Goal: Task Accomplishment & Management: Use online tool/utility

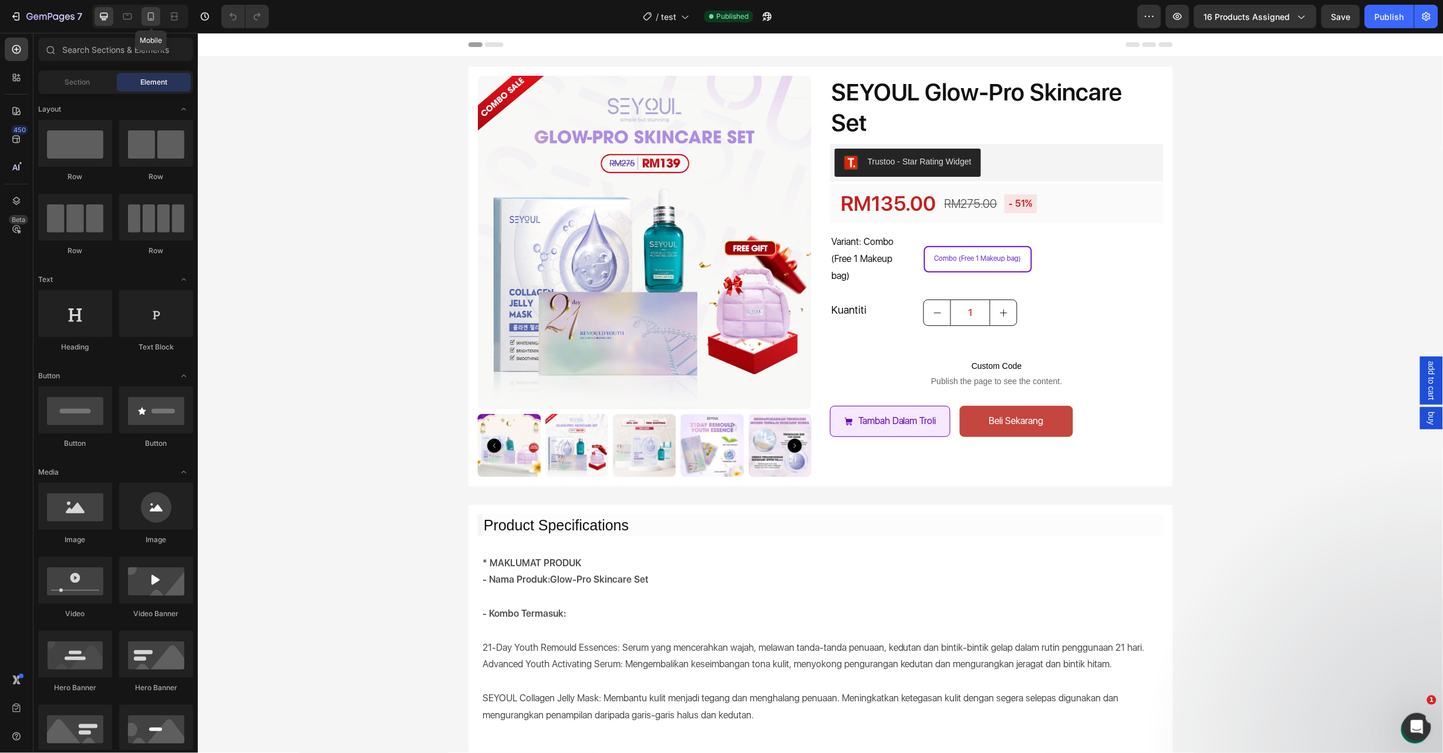
click at [158, 12] on div at bounding box center [150, 16] width 19 height 19
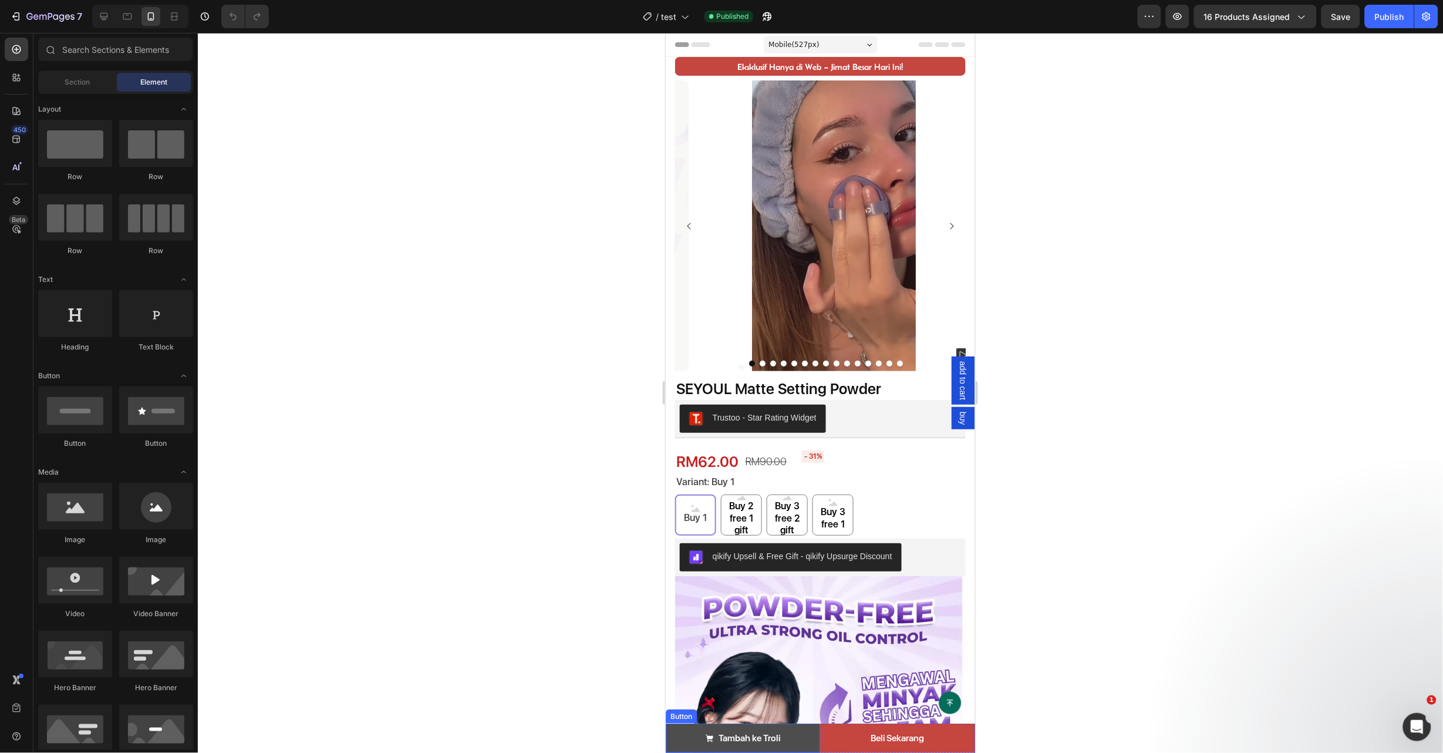
click at [805, 737] on link "Tambah ke Troli" at bounding box center [742, 737] width 155 height 29
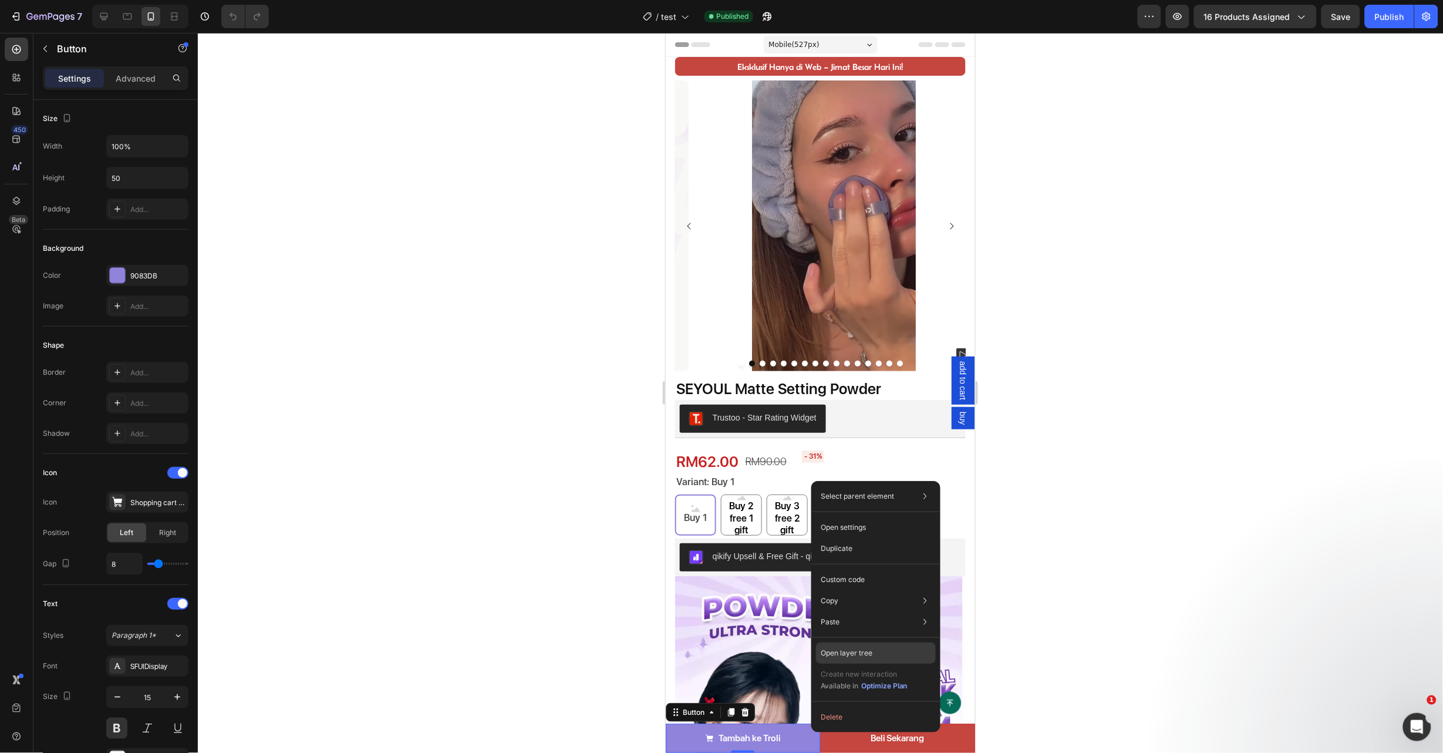
click at [844, 651] on p "Open layer tree" at bounding box center [847, 653] width 52 height 11
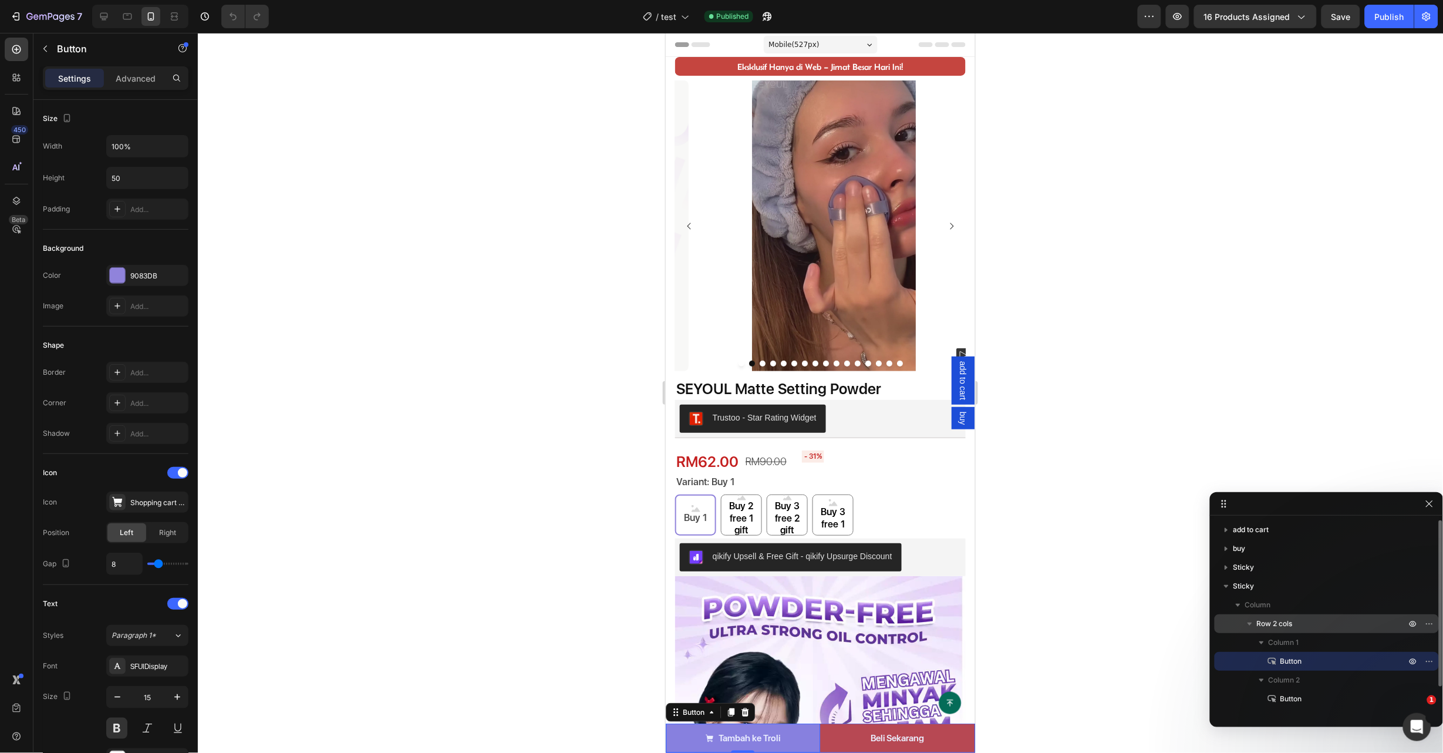
click at [1302, 620] on p "Row 2 cols" at bounding box center [1332, 624] width 151 height 12
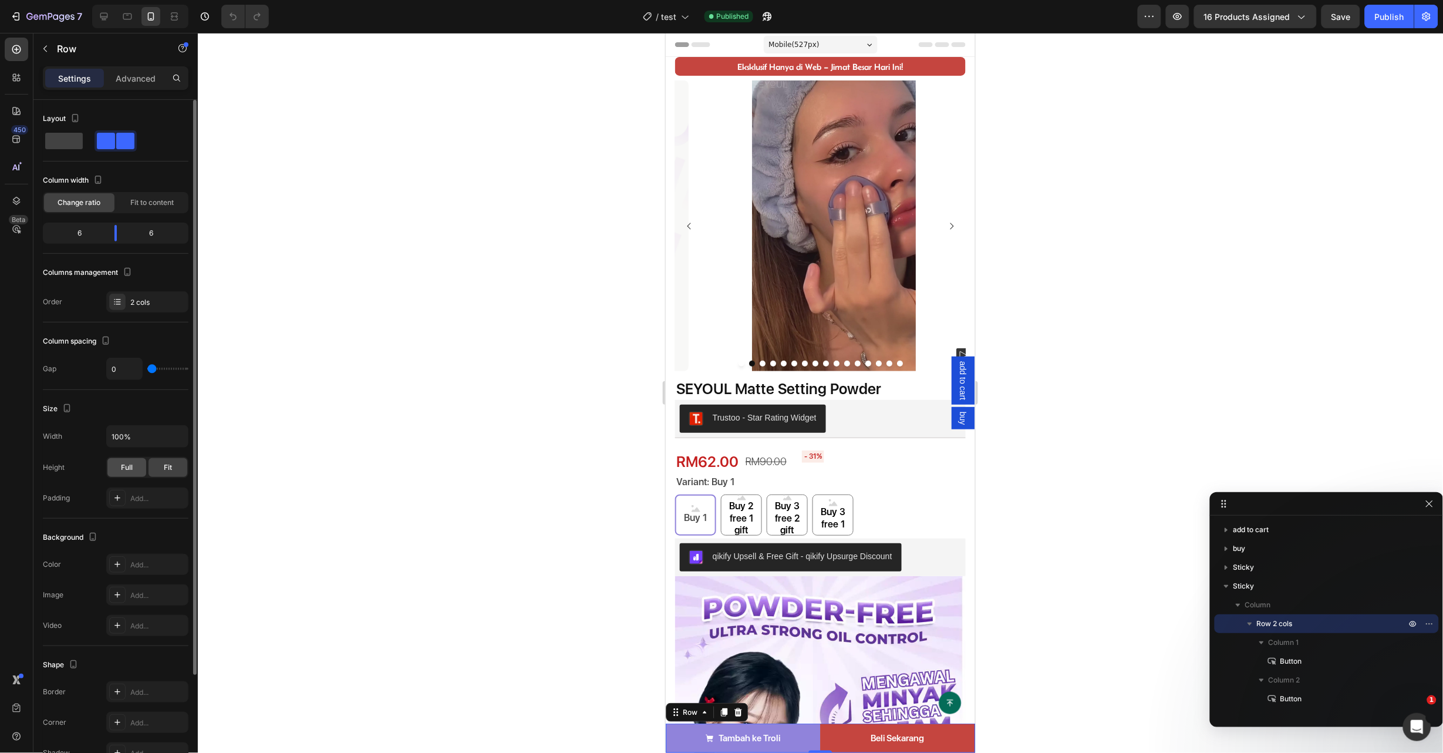
click at [132, 467] on span "Full" at bounding box center [127, 467] width 12 height 11
click at [1385, 16] on div "Publish" at bounding box center [1389, 17] width 29 height 12
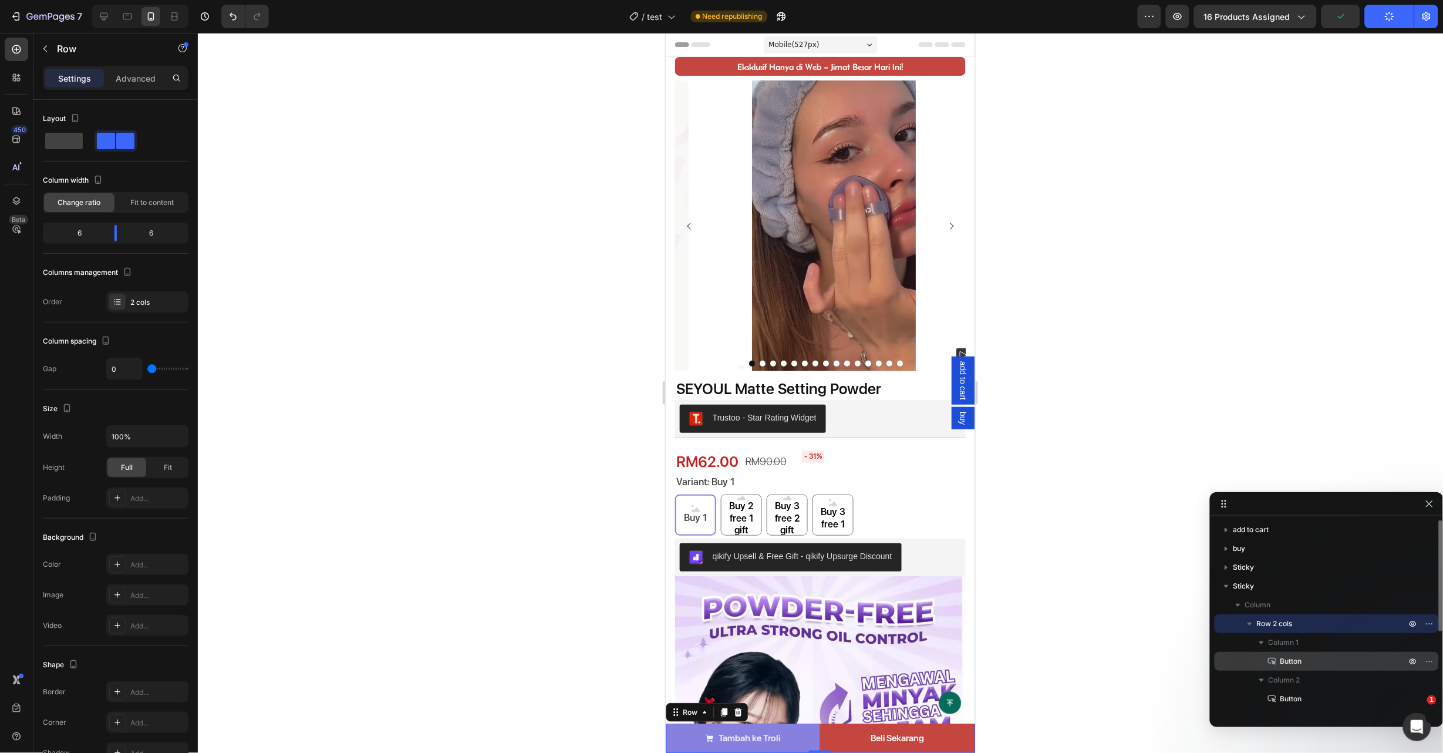
click at [1337, 659] on p "Button" at bounding box center [1330, 661] width 128 height 12
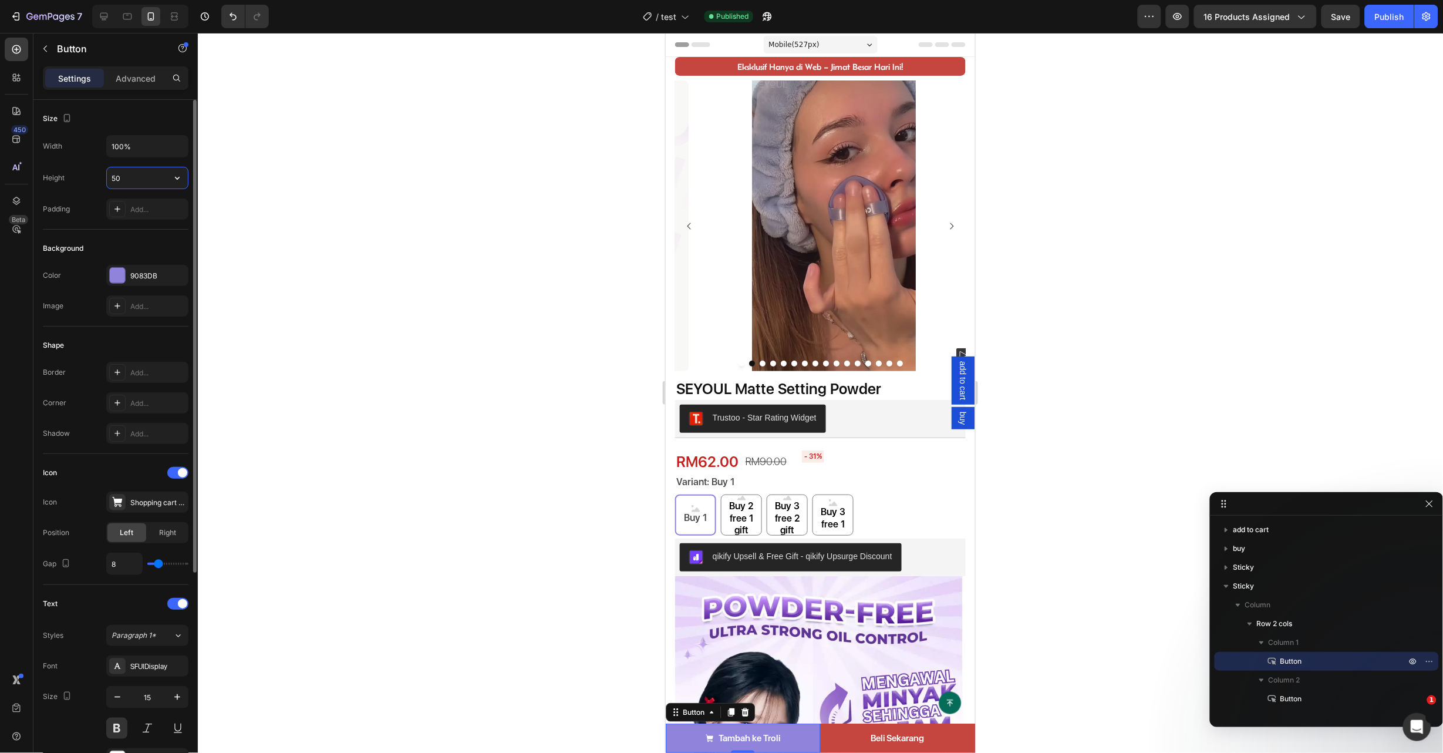
click at [149, 185] on input "50" at bounding box center [147, 177] width 81 height 21
click at [181, 181] on icon "button" at bounding box center [177, 178] width 12 height 12
click at [176, 203] on span "Auto" at bounding box center [170, 208] width 15 height 11
click at [174, 175] on icon "button" at bounding box center [177, 178] width 12 height 12
click at [156, 178] on input "Auto" at bounding box center [147, 177] width 81 height 21
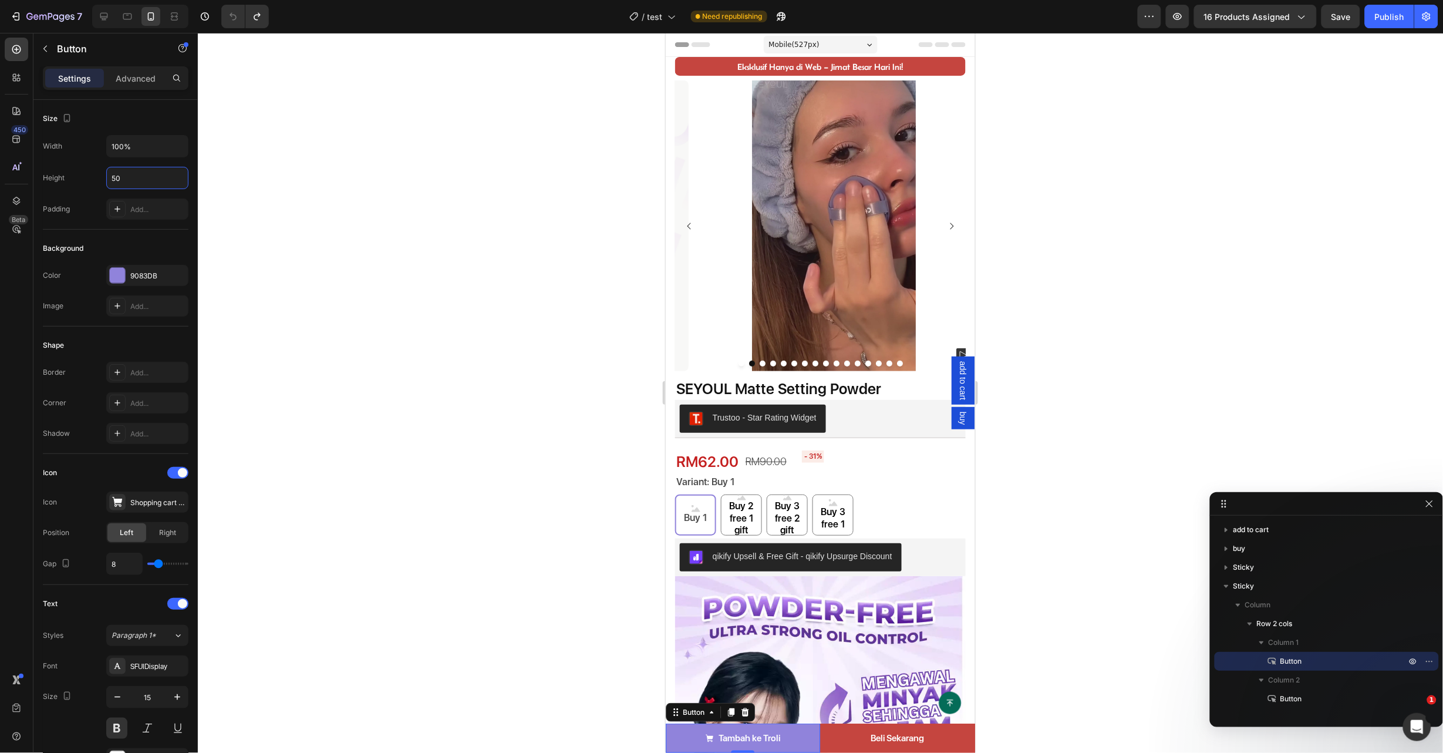
type input "50"
click at [1019, 359] on div at bounding box center [820, 393] width 1245 height 720
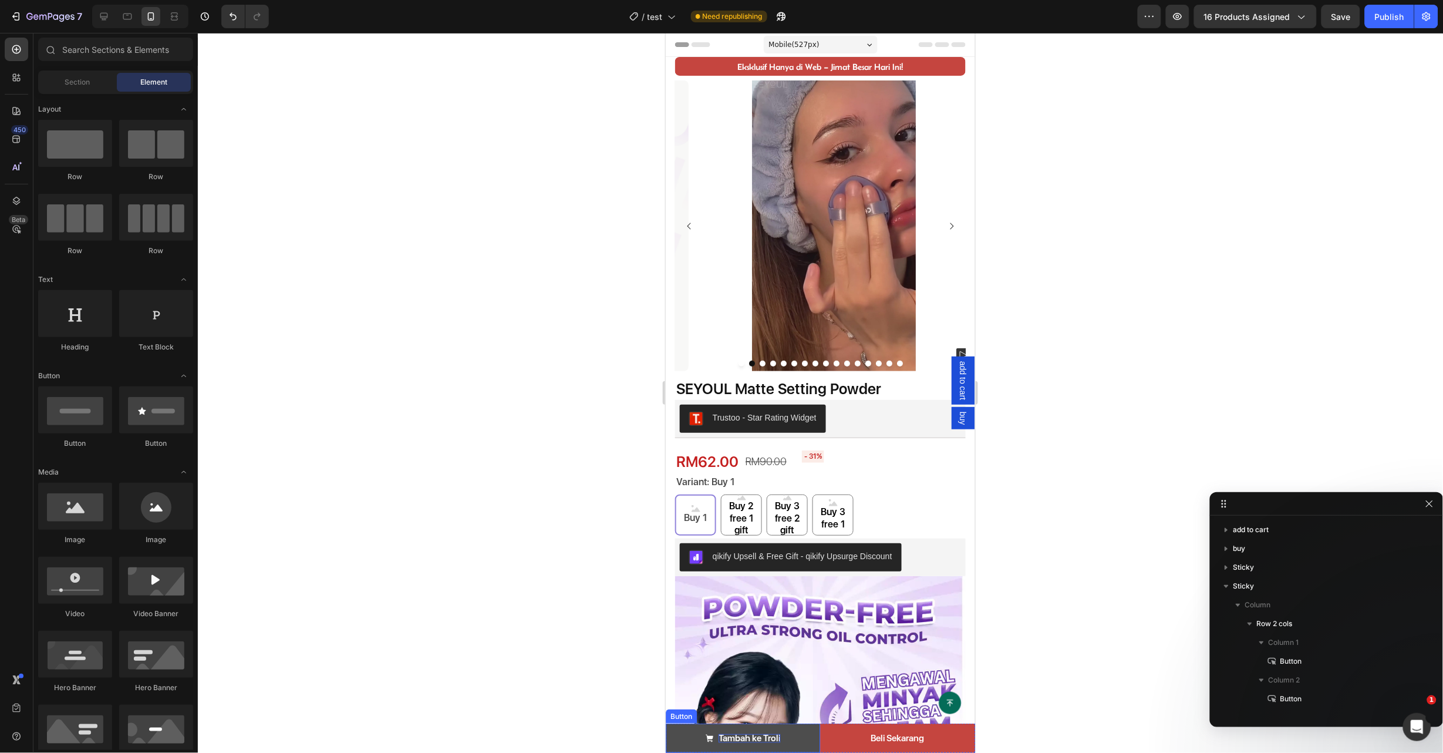
click at [757, 737] on p "Tambah ke Troli" at bounding box center [750, 737] width 62 height 9
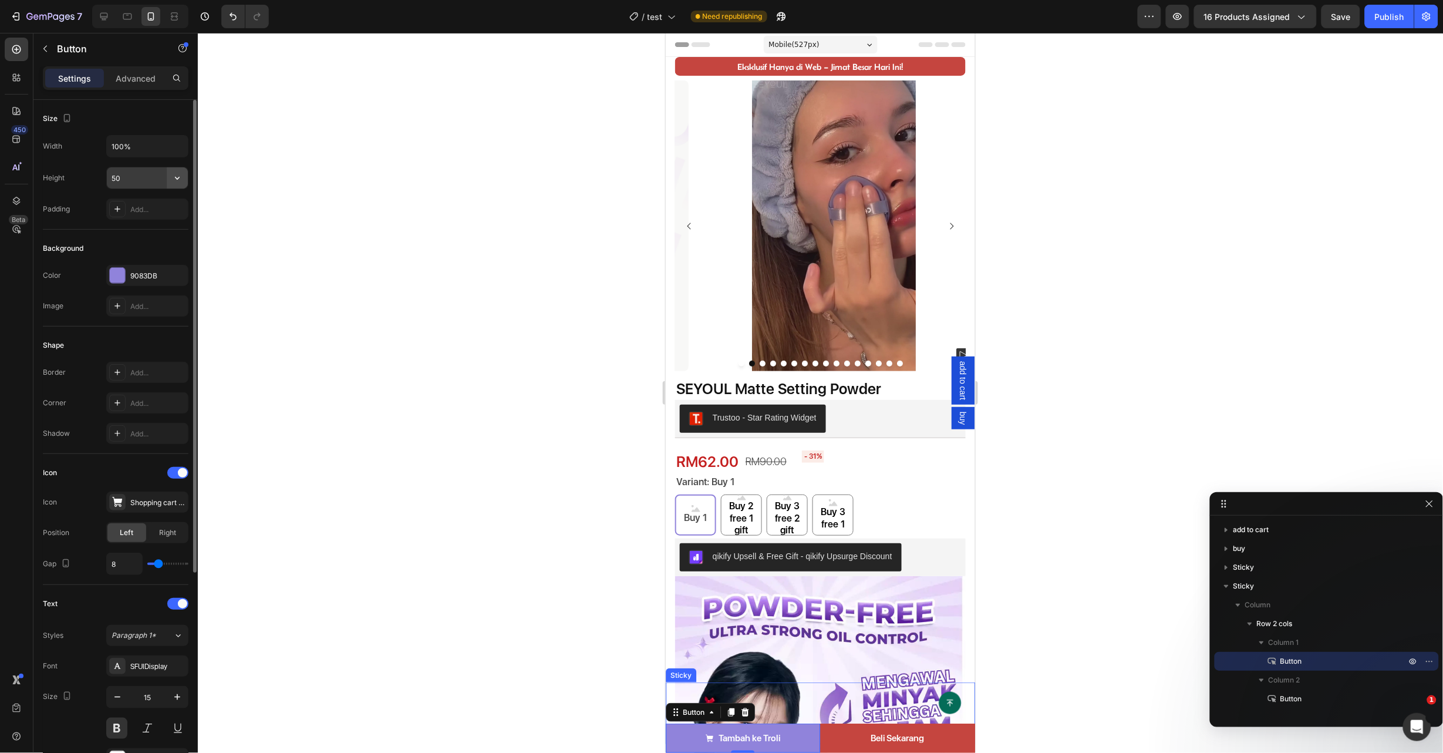
click at [183, 175] on button "button" at bounding box center [177, 177] width 21 height 21
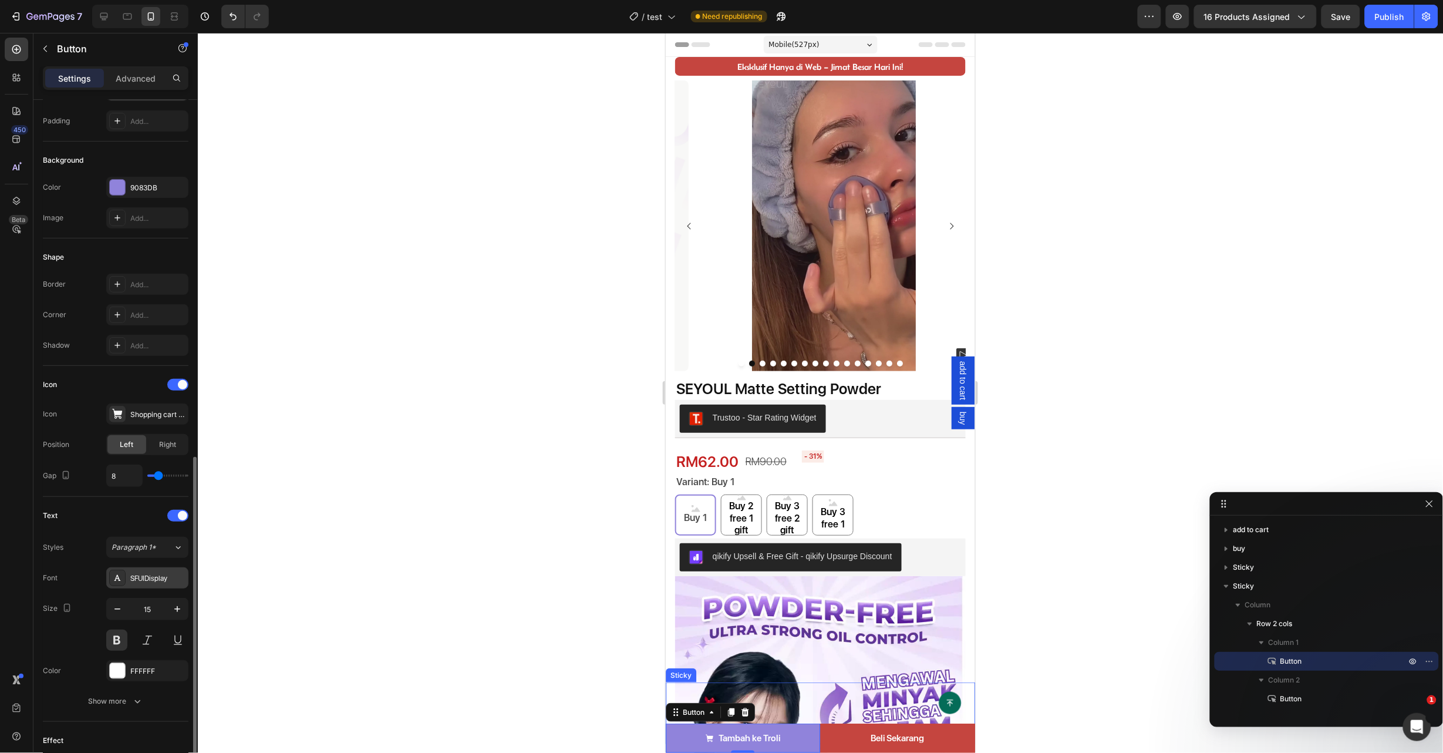
scroll to position [264, 0]
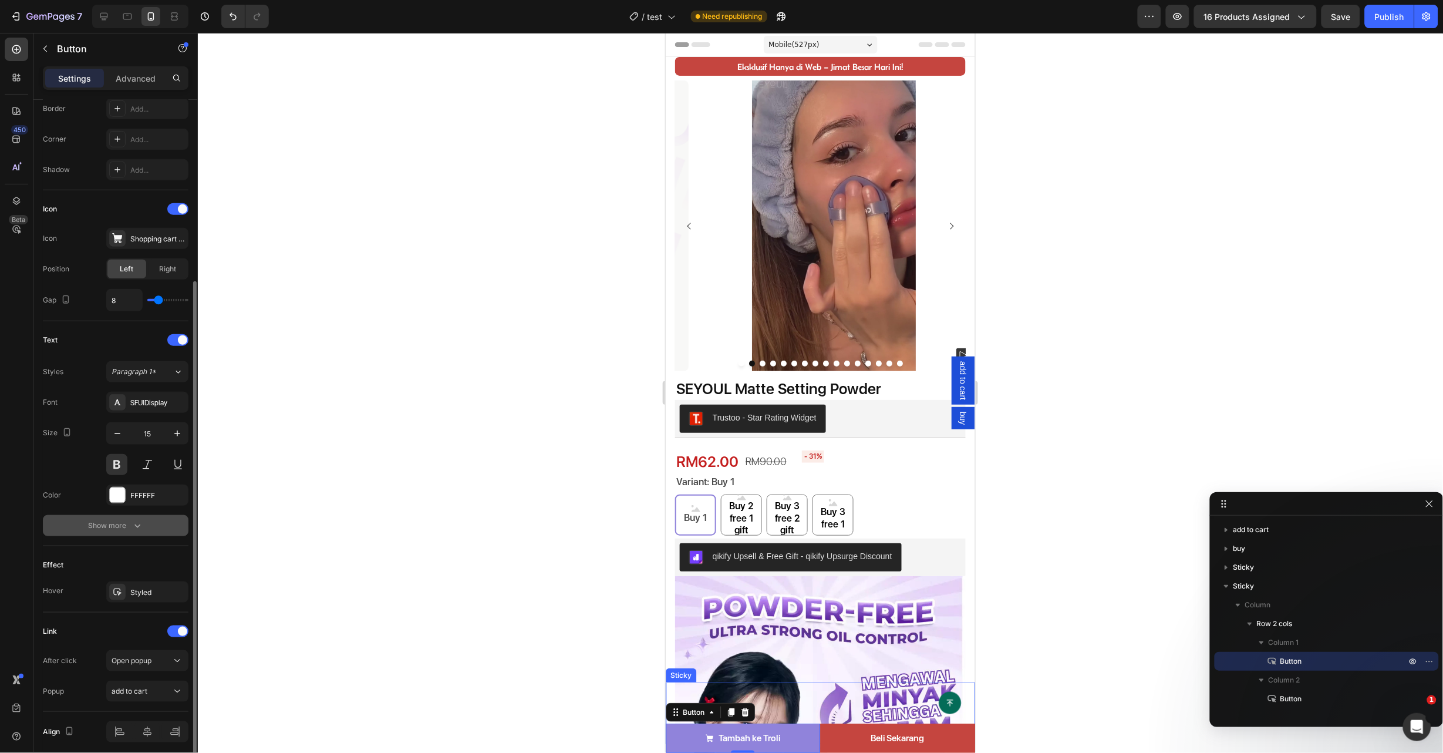
click at [130, 530] on div "Show more" at bounding box center [116, 526] width 55 height 12
click at [173, 521] on icon at bounding box center [177, 526] width 12 height 12
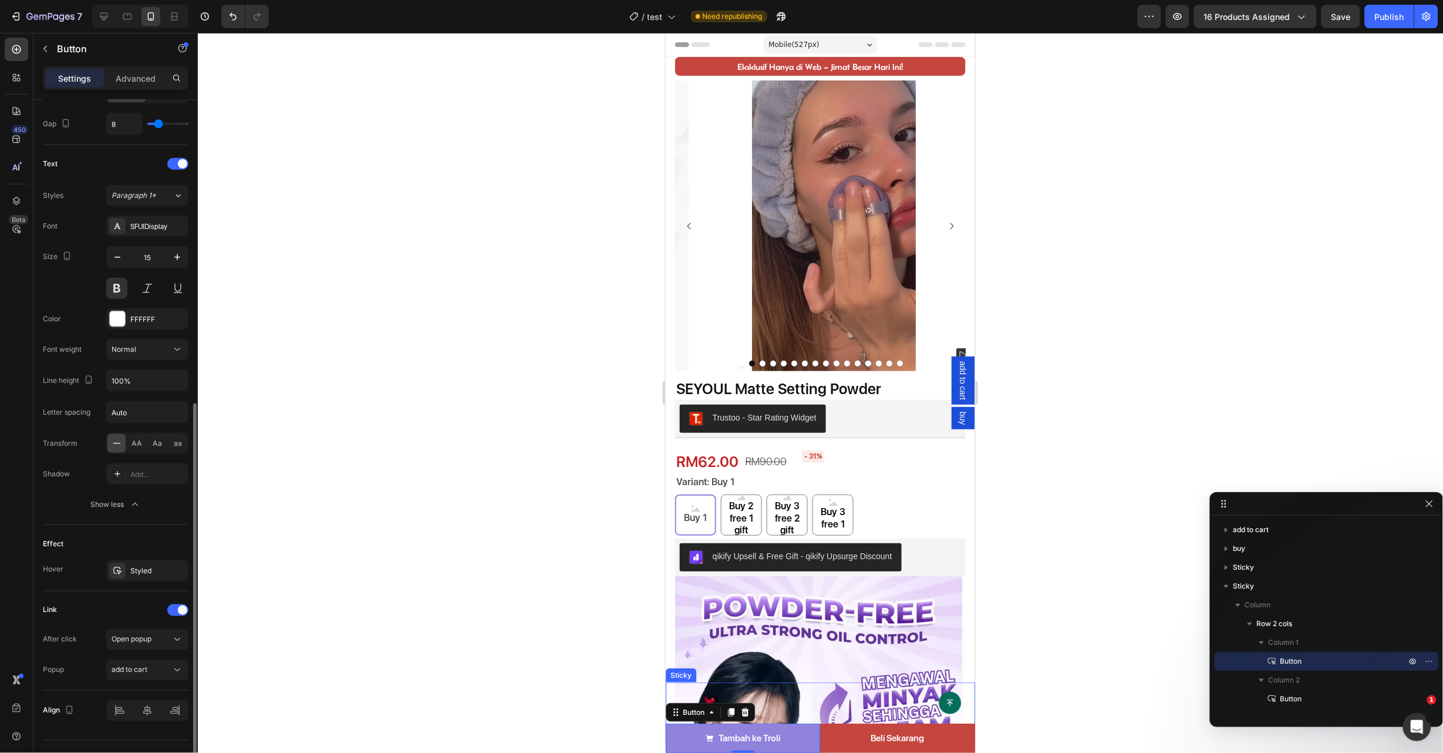
scroll to position [466, 0]
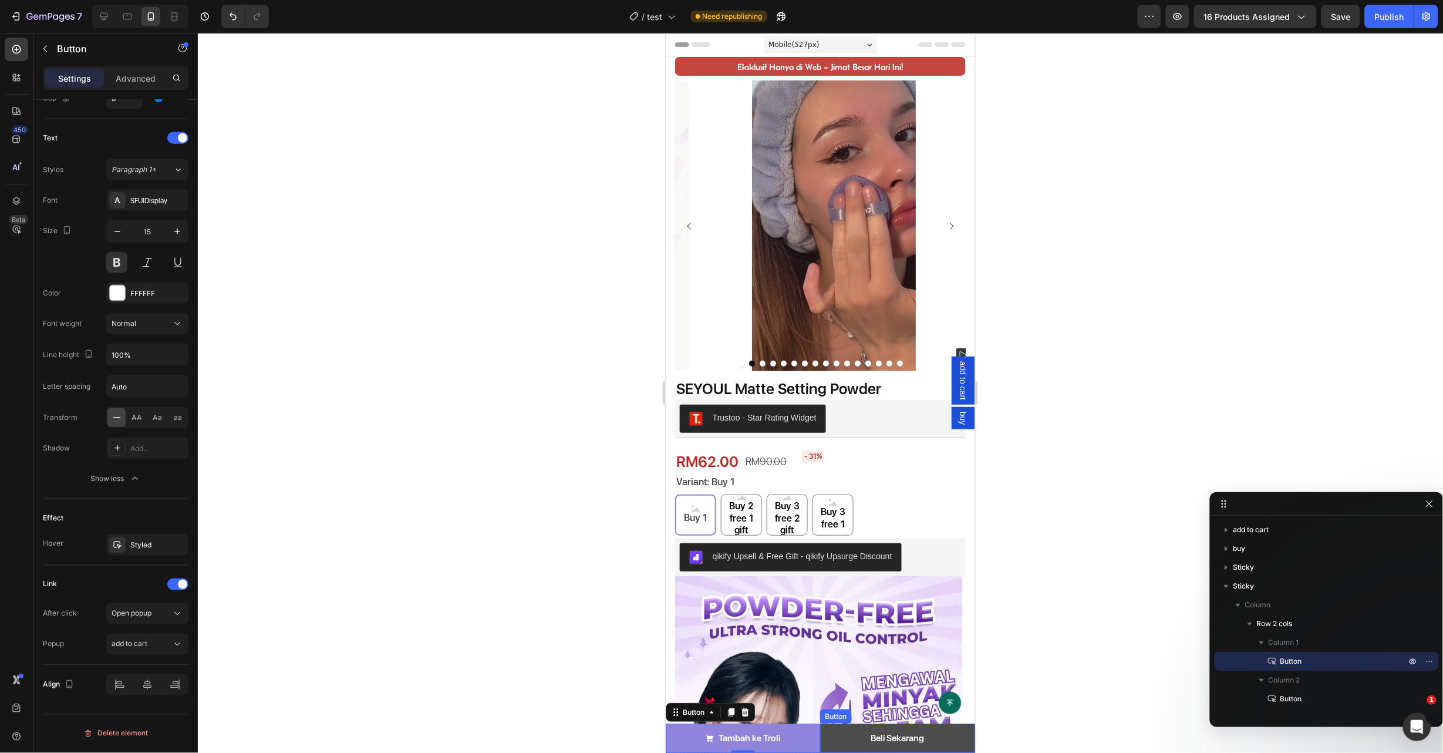
click at [844, 736] on link "Beli Sekarang" at bounding box center [897, 737] width 155 height 29
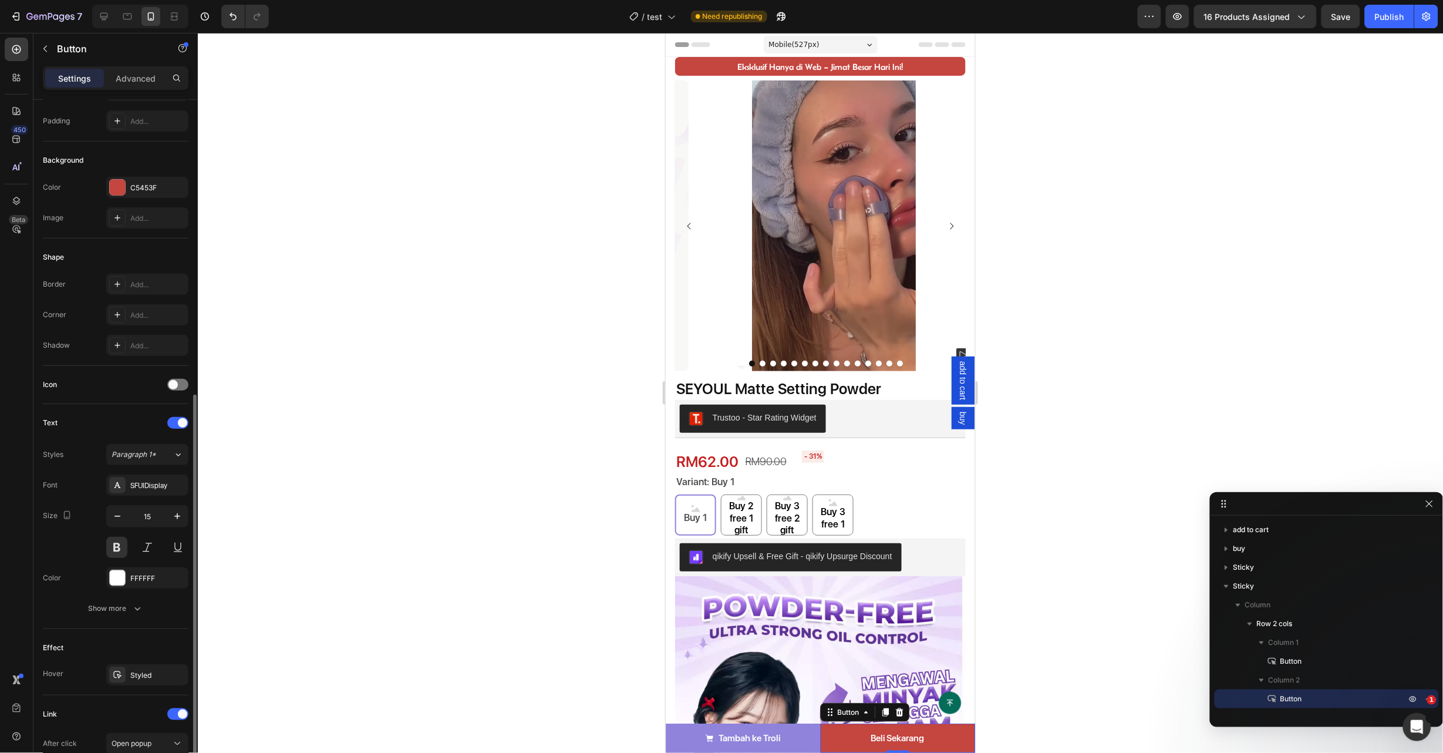
scroll to position [217, 0]
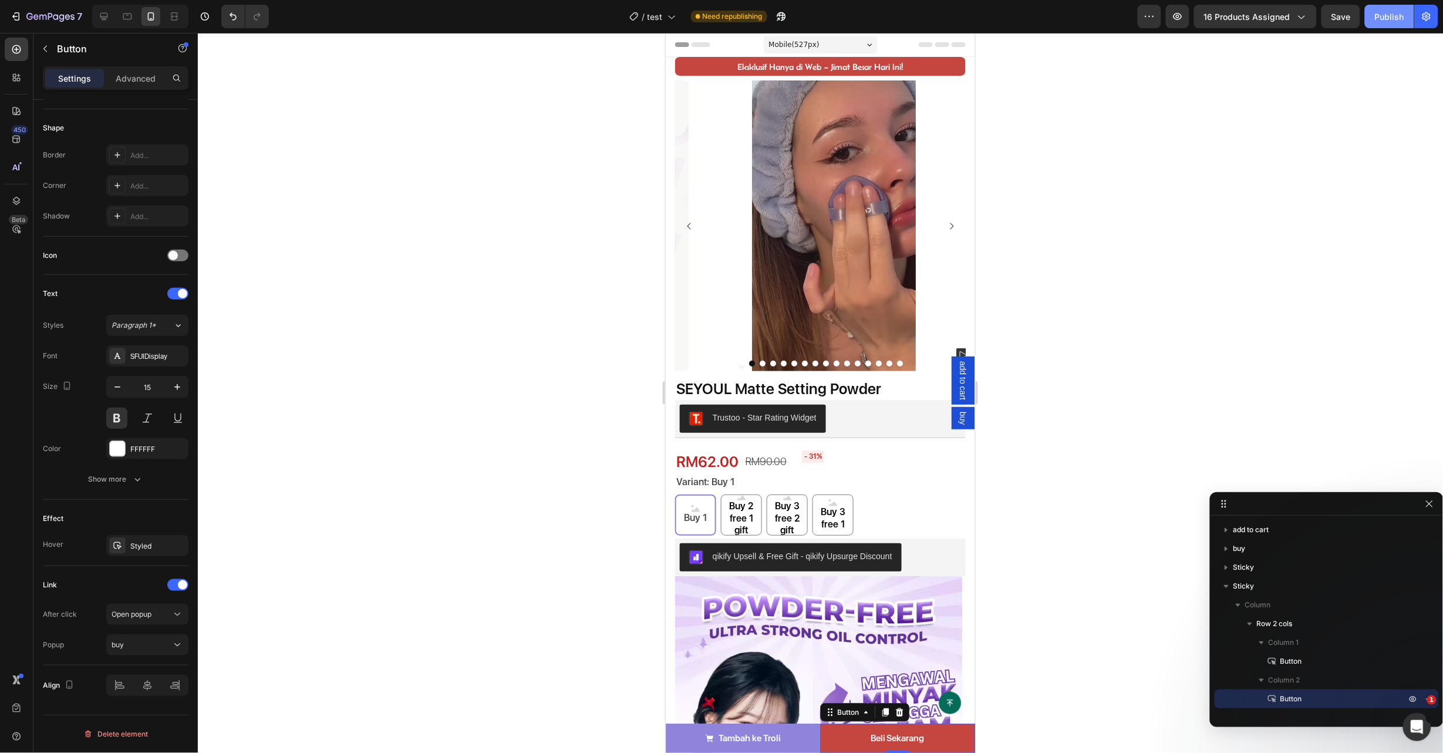
click at [1394, 11] on div "Publish" at bounding box center [1389, 17] width 29 height 12
click at [802, 748] on link "Tambah ke Troli" at bounding box center [742, 737] width 155 height 29
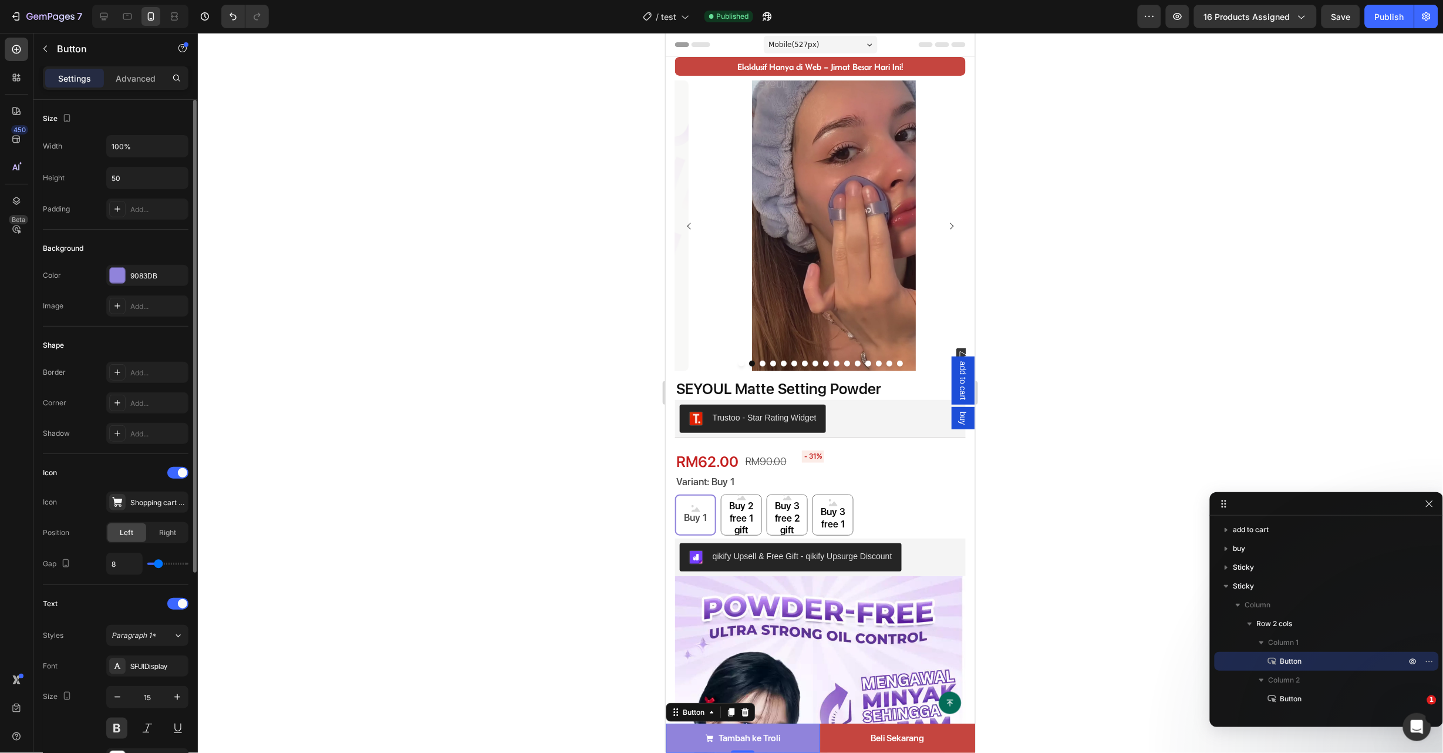
scroll to position [311, 0]
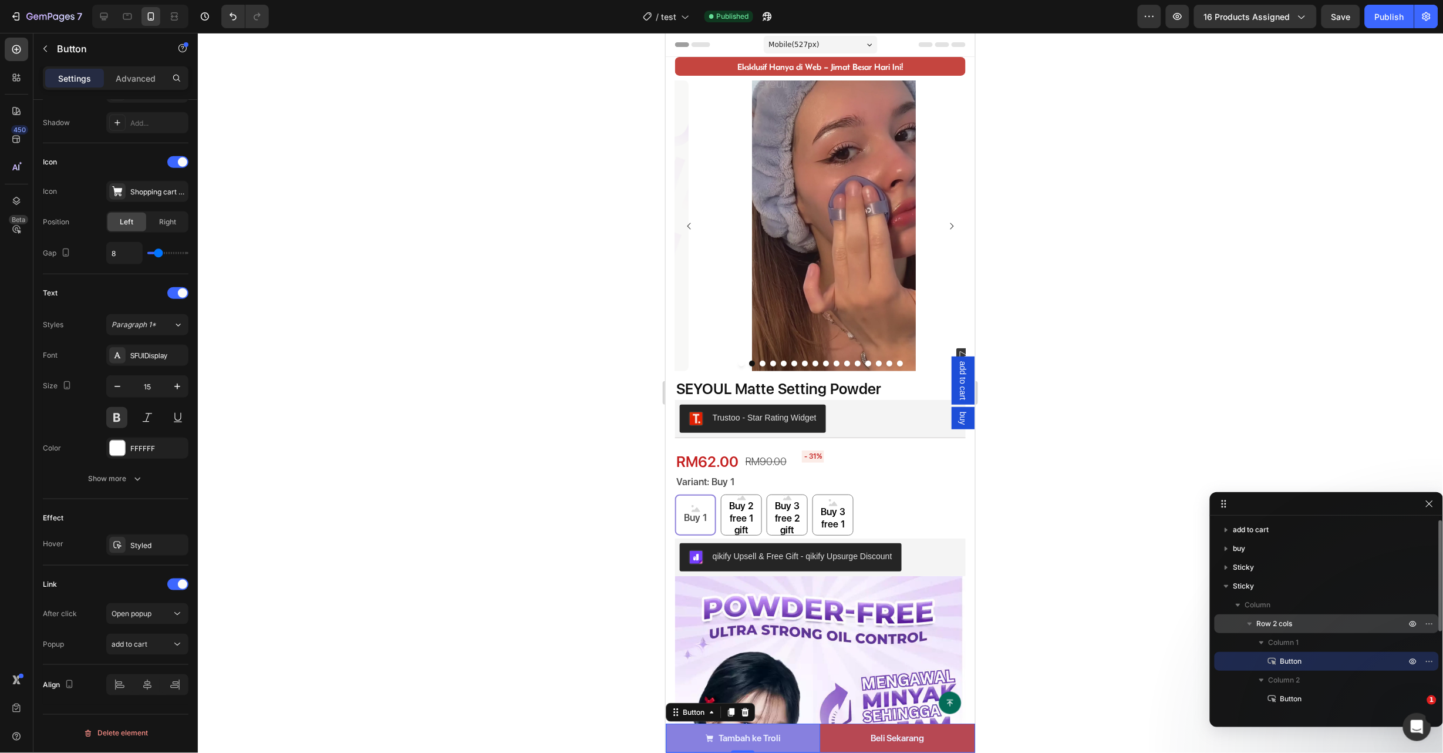
click at [1310, 621] on p "Row 2 cols" at bounding box center [1332, 624] width 151 height 12
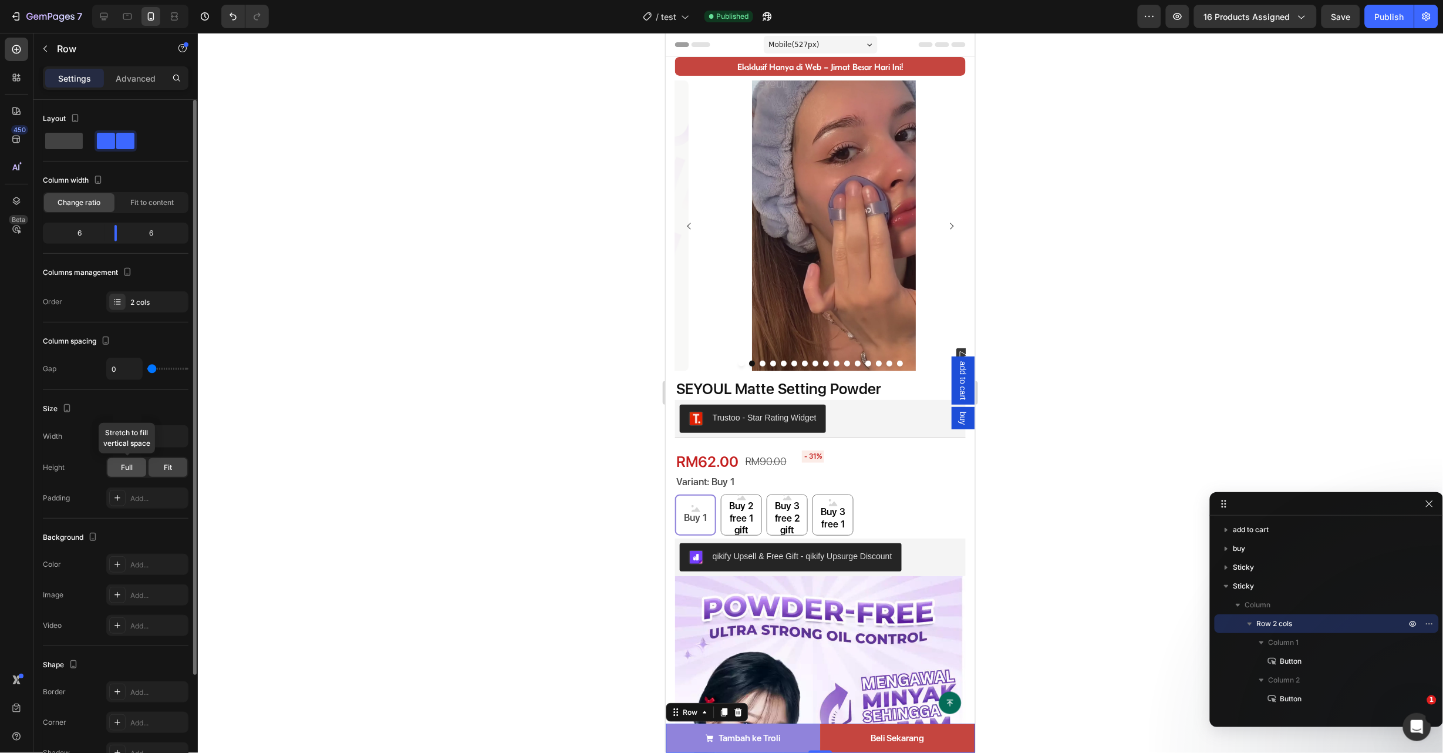
click at [135, 476] on div "Full" at bounding box center [126, 467] width 39 height 19
click at [1406, 17] on button "Publish" at bounding box center [1389, 16] width 49 height 23
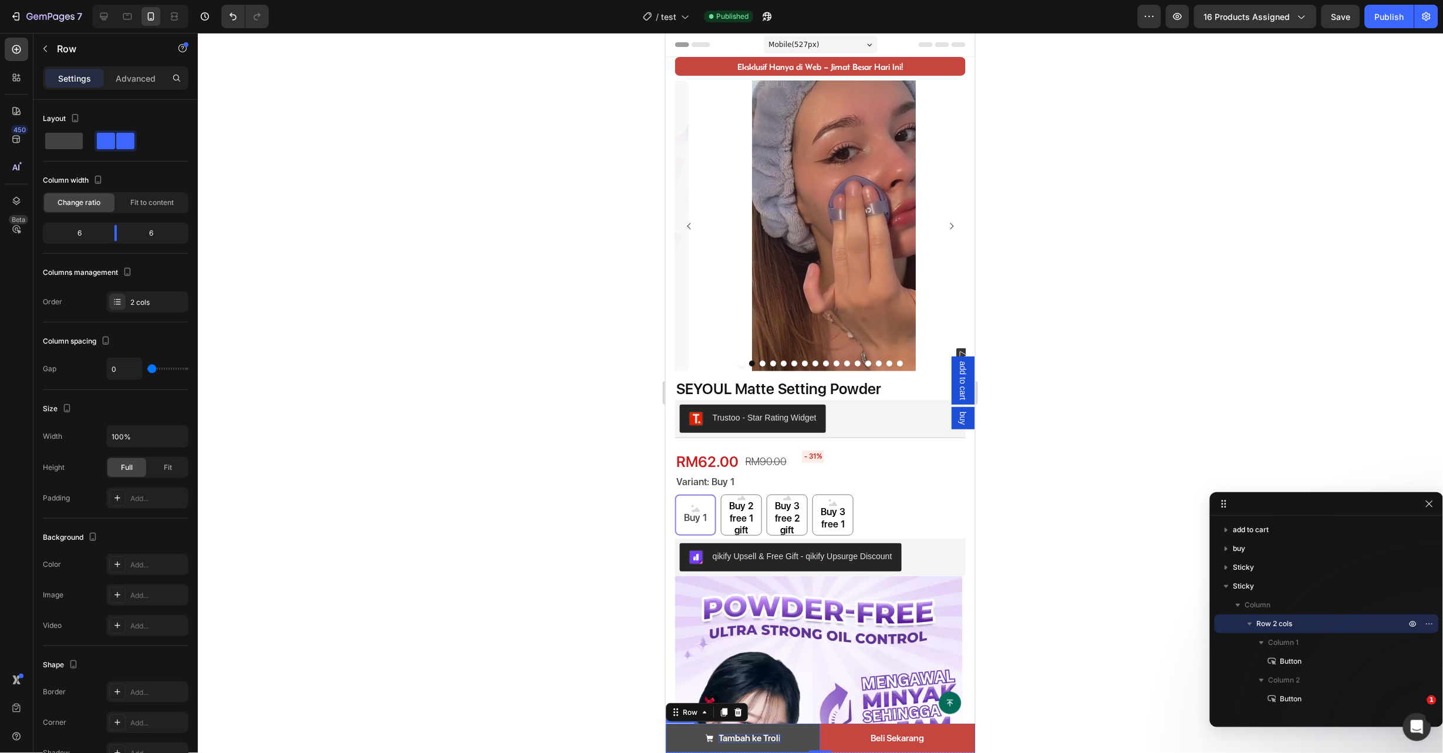
click at [772, 738] on p "Tambah ke Troli" at bounding box center [750, 737] width 62 height 9
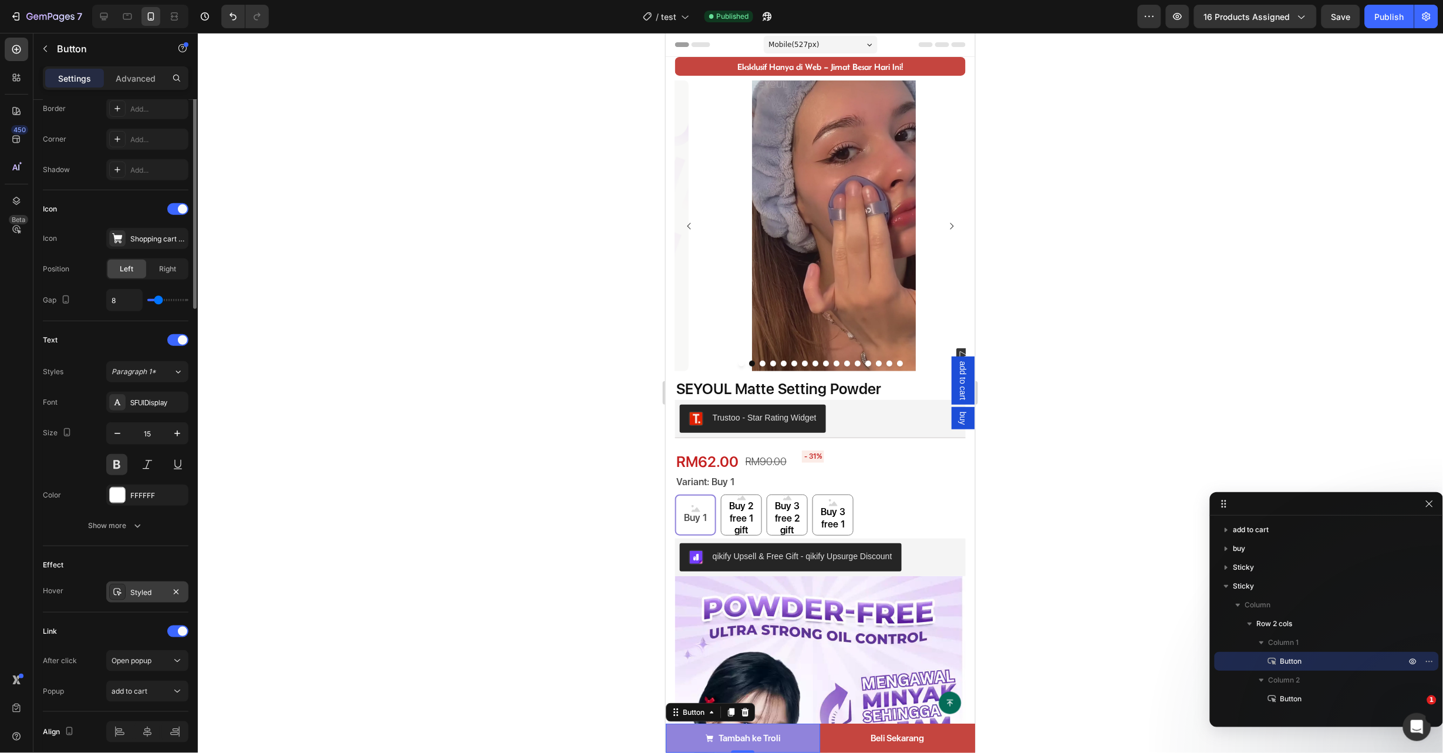
scroll to position [311, 0]
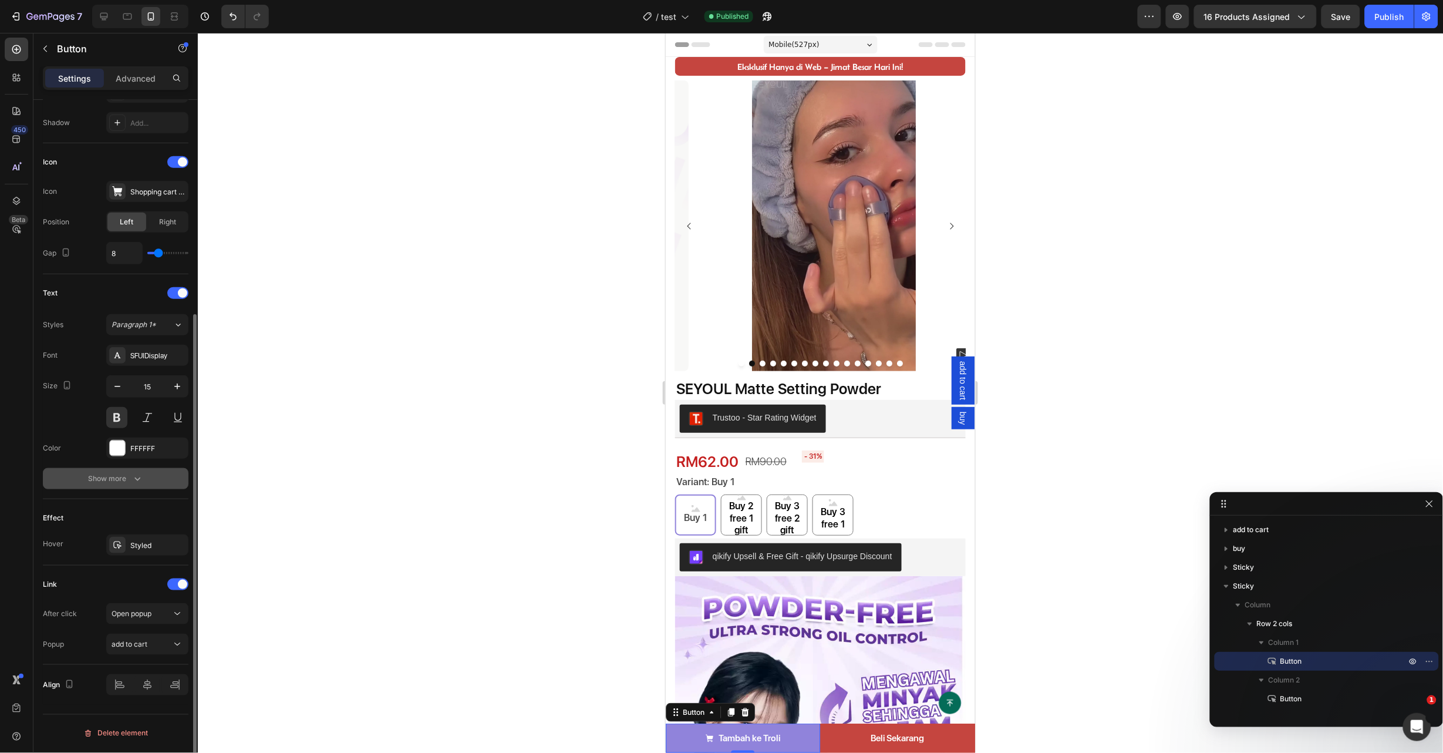
click at [168, 473] on button "Show more" at bounding box center [116, 478] width 146 height 21
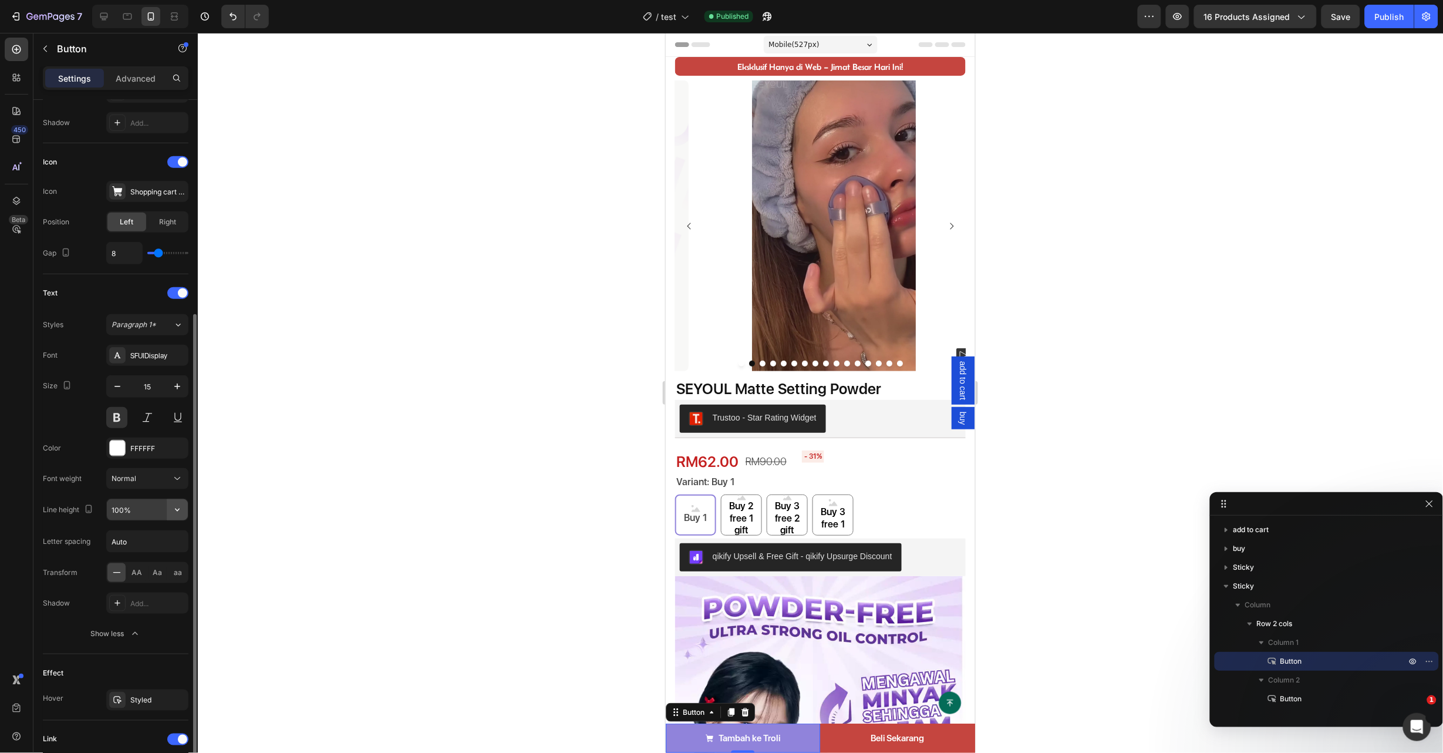
click at [176, 513] on icon "button" at bounding box center [177, 510] width 12 height 12
click at [161, 623] on div "180%" at bounding box center [135, 630] width 96 height 22
click at [179, 508] on icon "button" at bounding box center [177, 510] width 12 height 12
click at [166, 542] on p "100%" at bounding box center [144, 541] width 67 height 11
click at [172, 502] on button "button" at bounding box center [177, 509] width 21 height 21
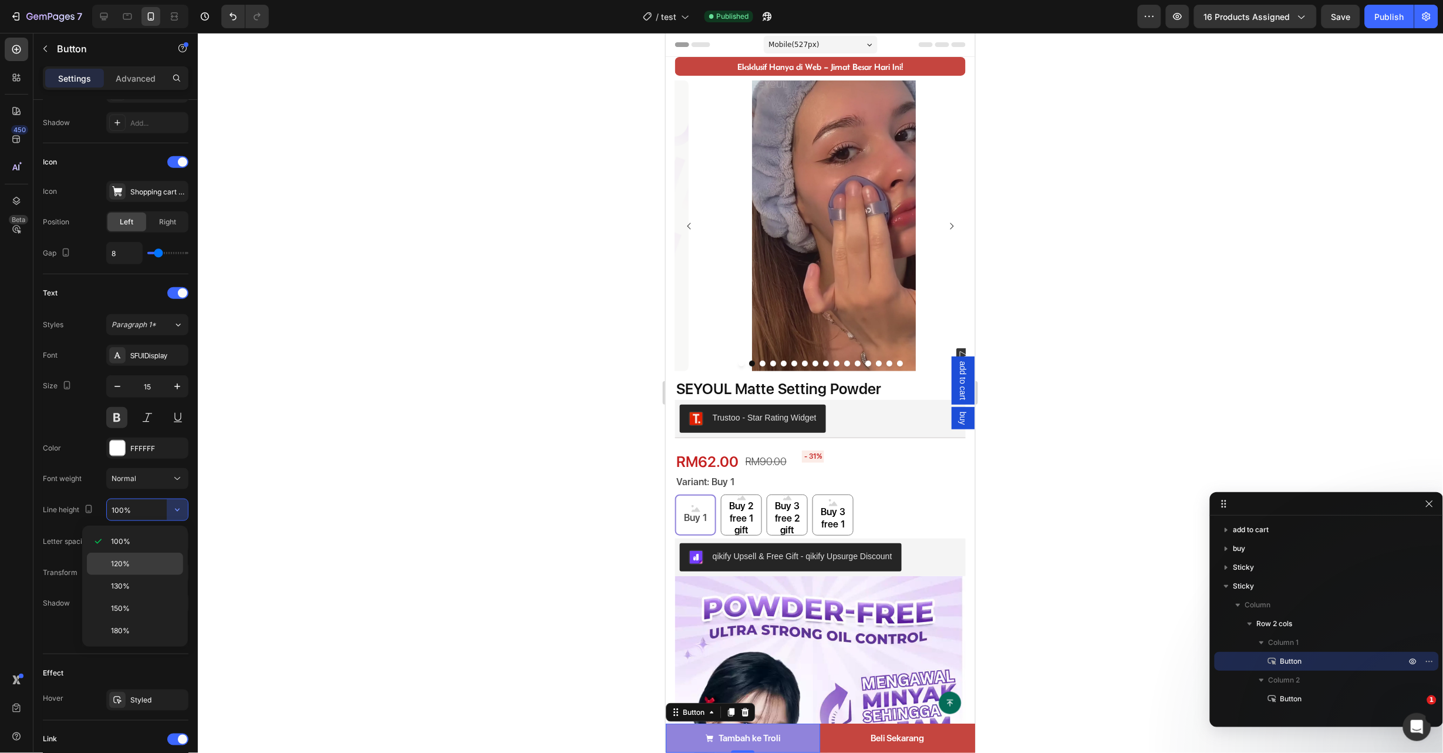
click at [163, 557] on div "120%" at bounding box center [135, 563] width 96 height 22
type input "120%"
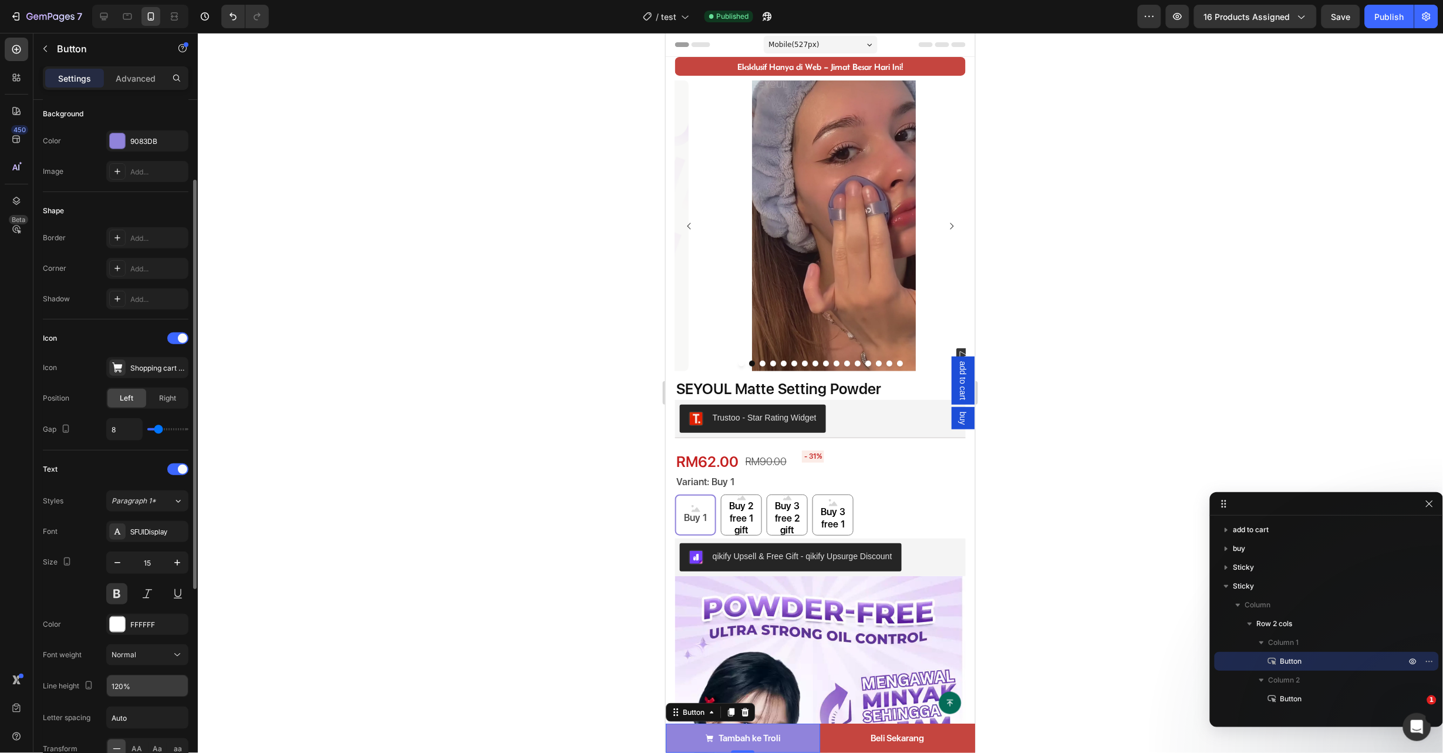
scroll to position [0, 0]
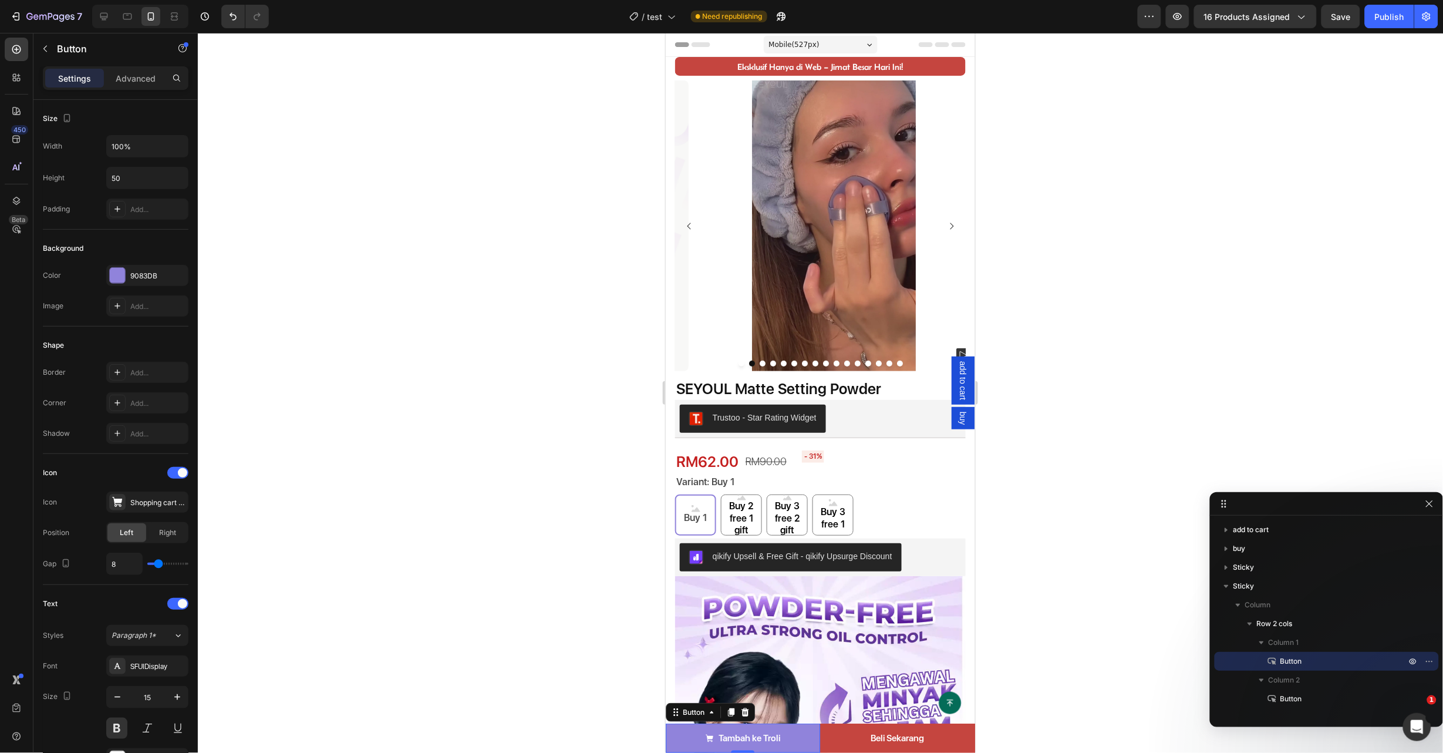
drag, startPoint x: 1388, startPoint y: 21, endPoint x: 1331, endPoint y: 210, distance: 198.2
click at [1388, 21] on div "Publish" at bounding box center [1389, 17] width 29 height 12
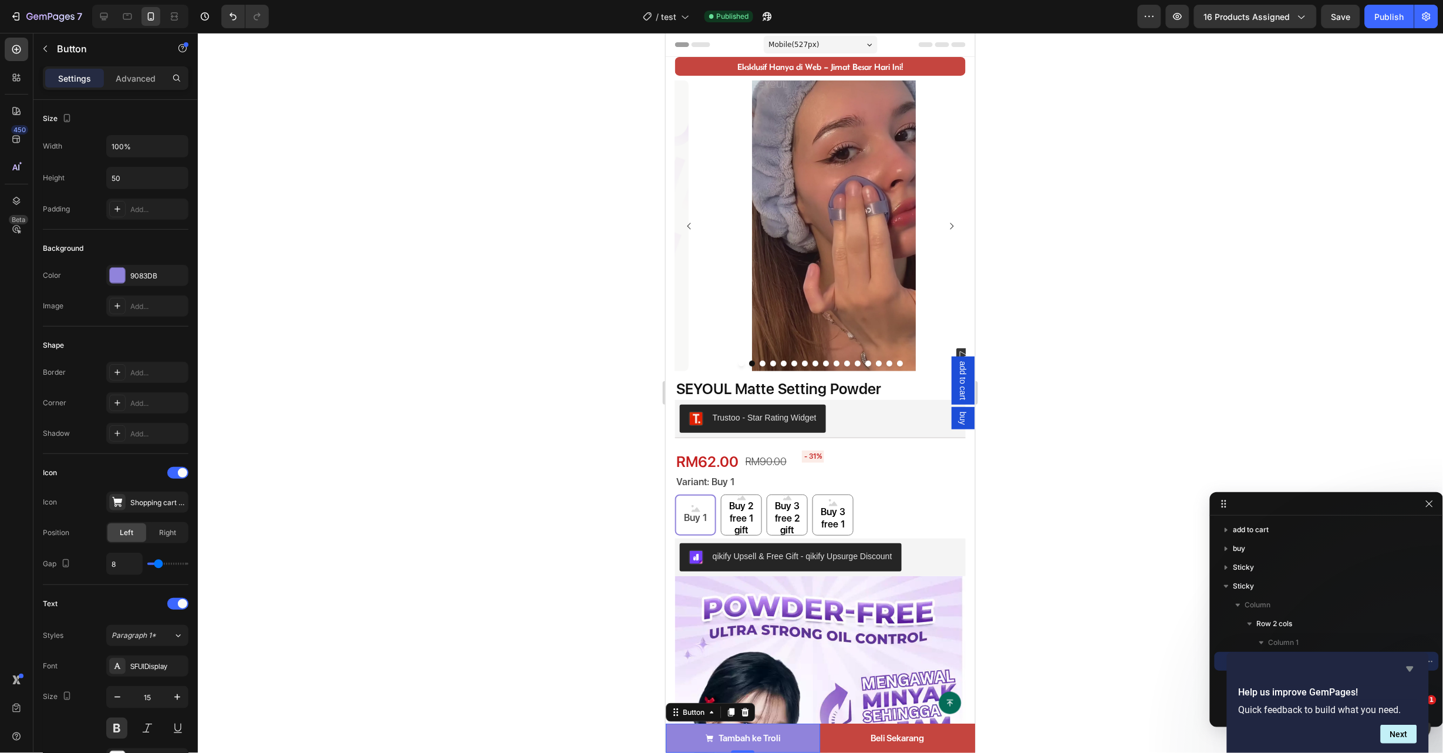
click at [1411, 672] on icon "Hide survey" at bounding box center [1410, 669] width 14 height 14
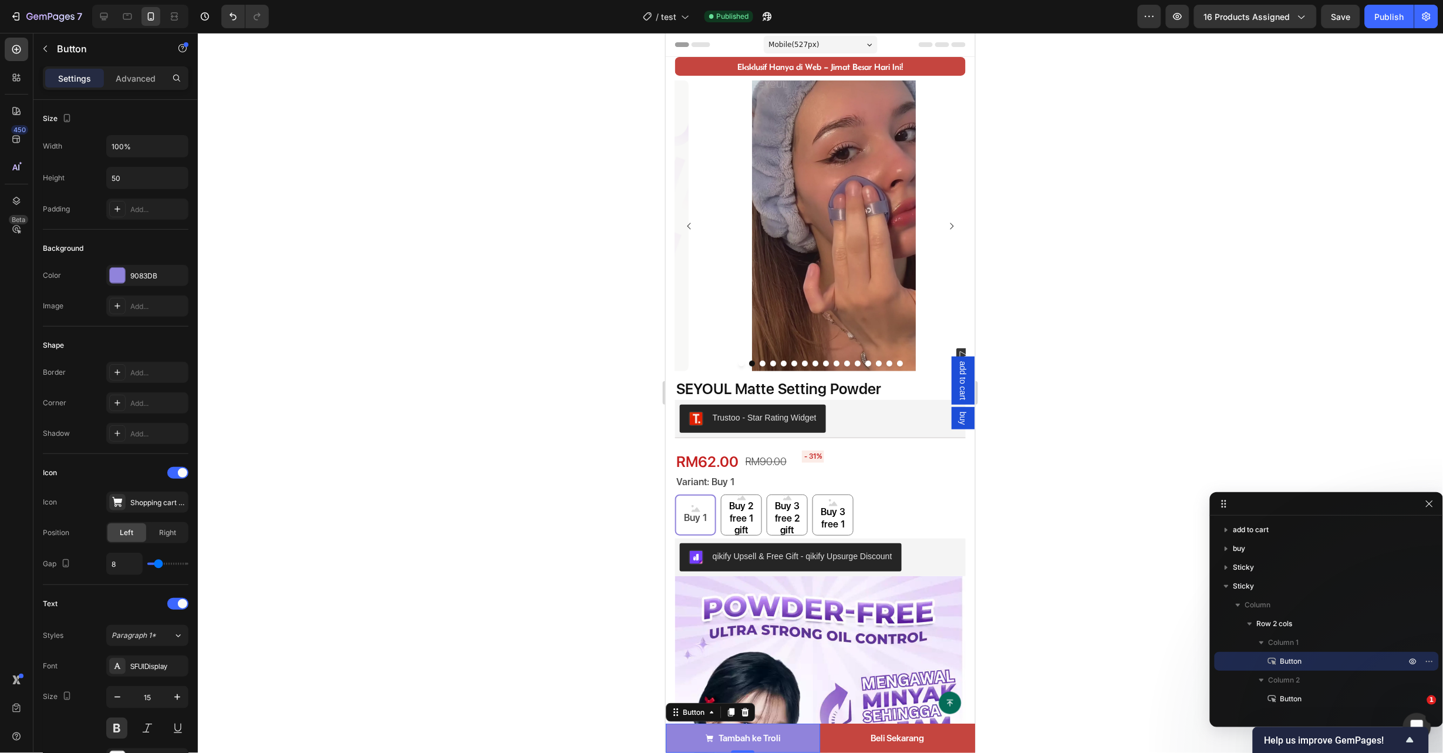
click at [1098, 605] on div at bounding box center [820, 393] width 1245 height 720
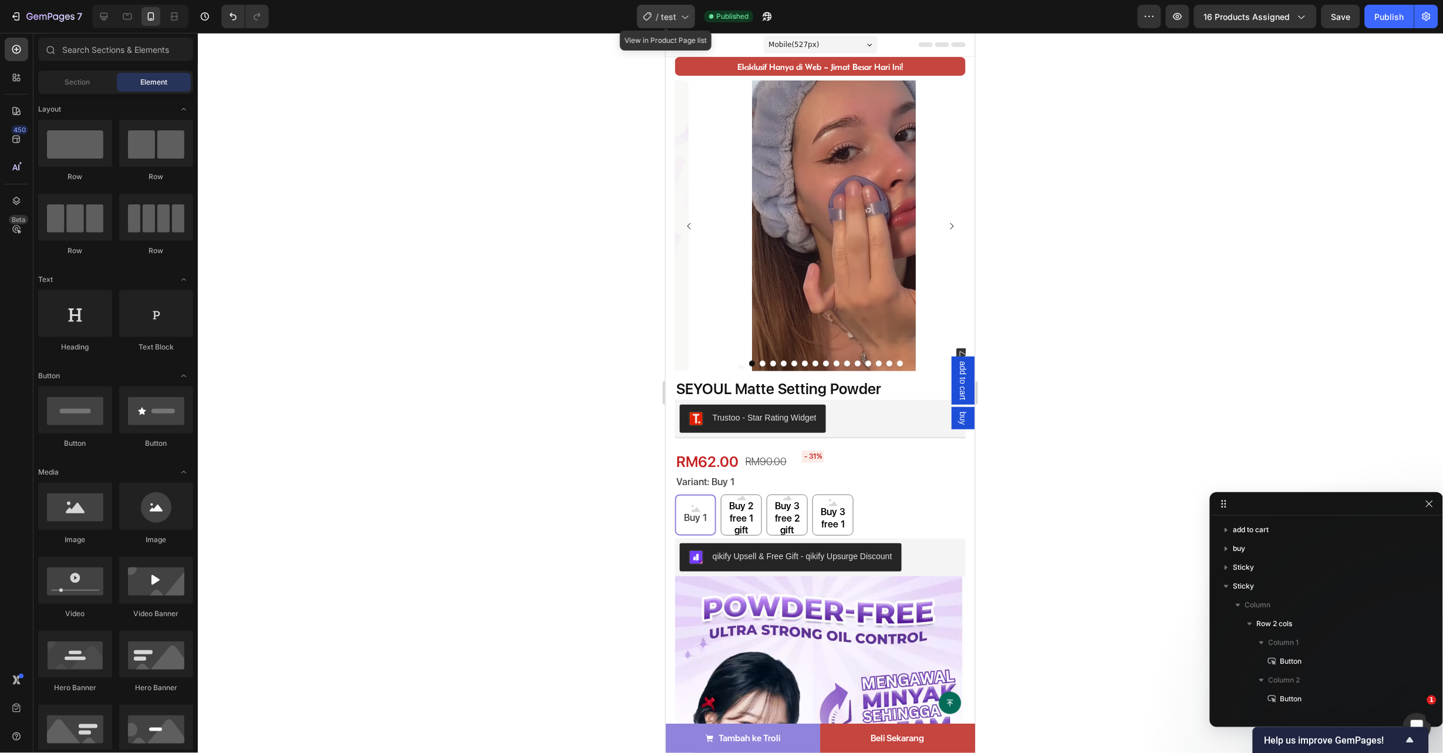
click at [656, 19] on span "/" at bounding box center [657, 17] width 3 height 12
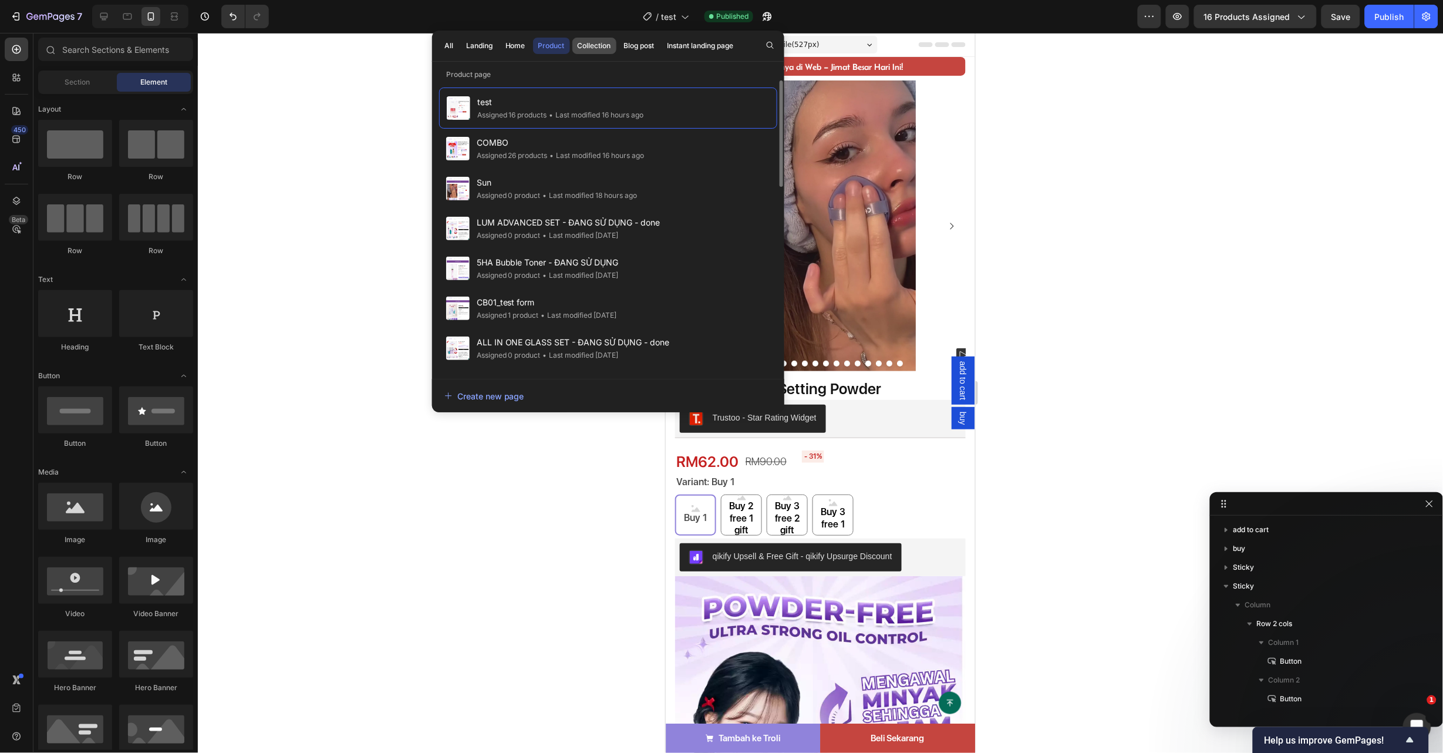
click at [598, 42] on div "Collection" at bounding box center [594, 46] width 33 height 11
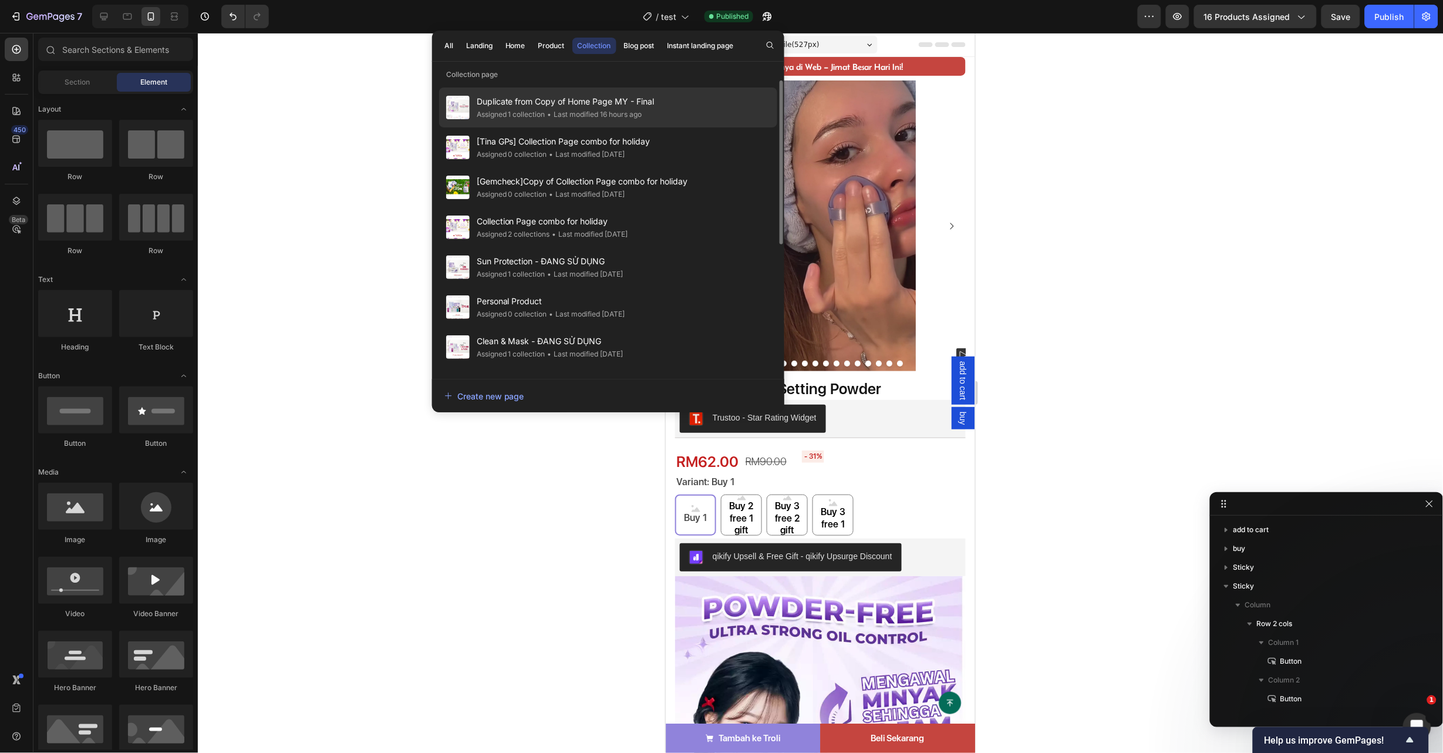
click at [613, 121] on div "Duplicate from Copy of Home Page MY - Final Assigned 1 collection • Last modifi…" at bounding box center [608, 107] width 338 height 40
